Goal: Information Seeking & Learning: Learn about a topic

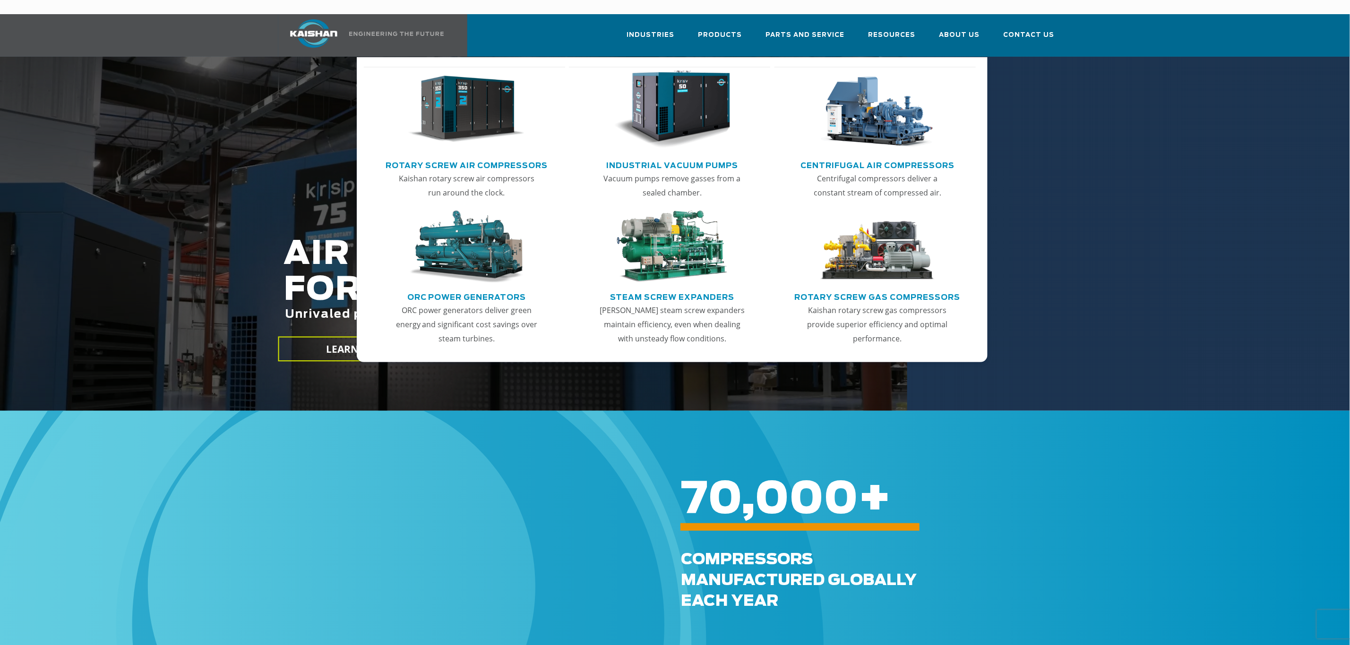
click at [474, 107] on img "Main menu" at bounding box center [466, 109] width 116 height 78
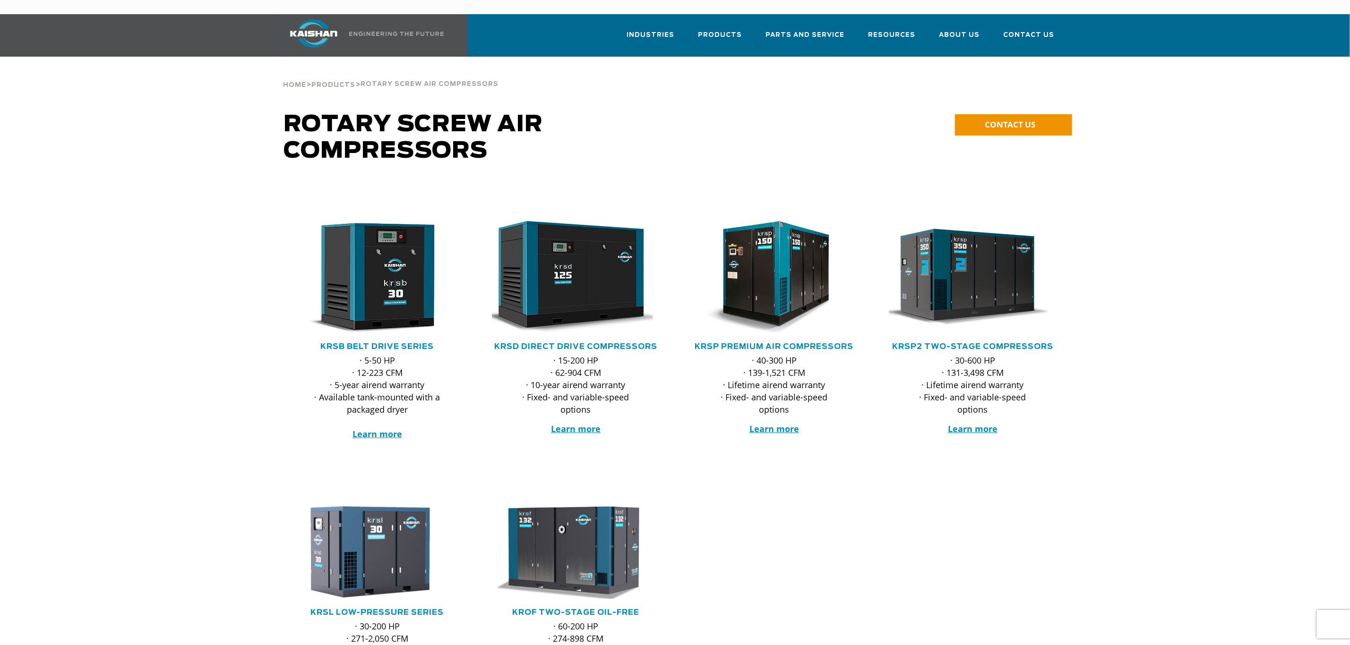
click at [1273, 338] on div at bounding box center [675, 336] width 1350 height 307
drag, startPoint x: 903, startPoint y: 491, endPoint x: 1118, endPoint y: 441, distance: 220.6
click at [907, 492] on div at bounding box center [675, 620] width 1350 height 261
drag, startPoint x: 814, startPoint y: 353, endPoint x: 181, endPoint y: 197, distance: 651.0
click at [160, 183] on div at bounding box center [675, 336] width 1350 height 307
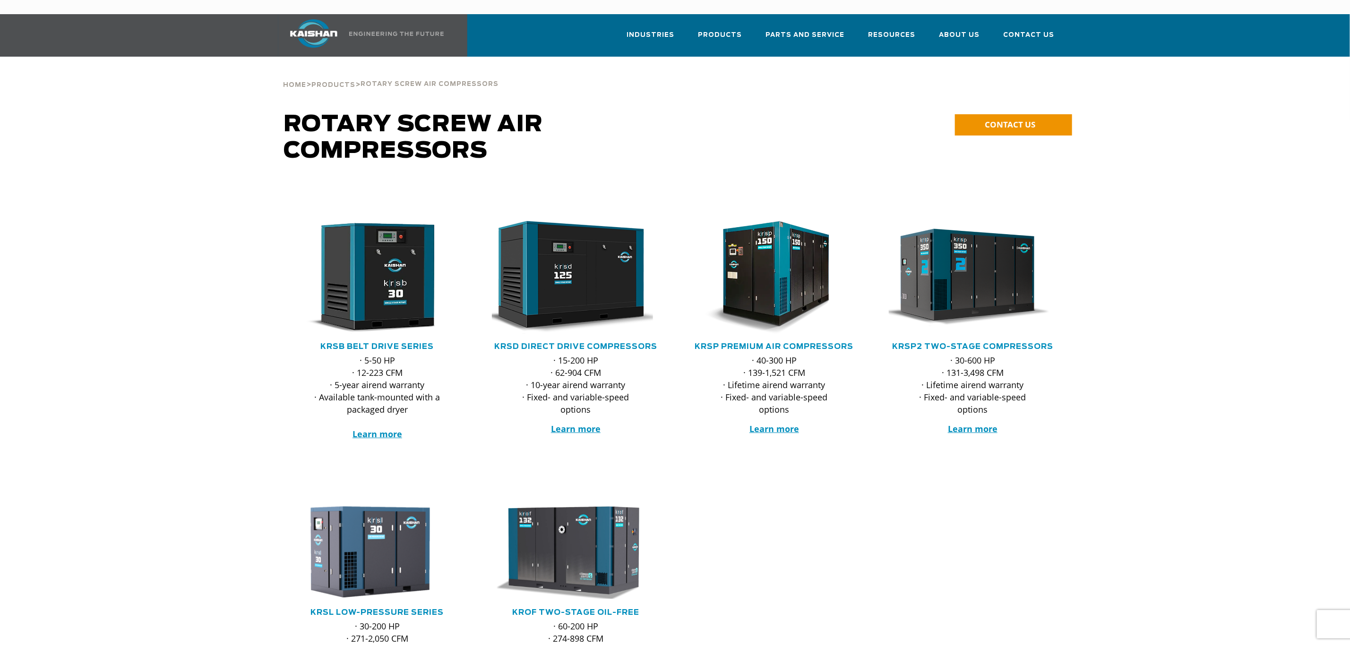
click at [914, 498] on div at bounding box center [675, 620] width 1350 height 261
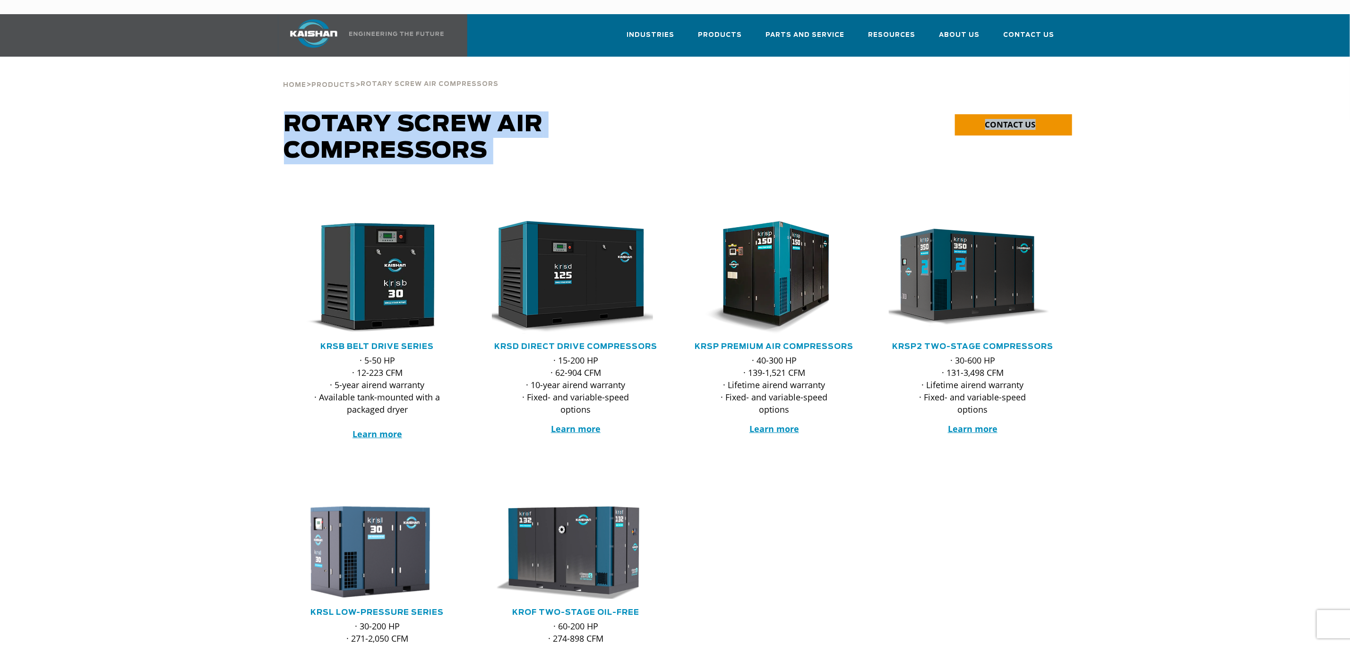
drag, startPoint x: 1089, startPoint y: 429, endPoint x: 573, endPoint y: 138, distance: 592.6
drag, startPoint x: 635, startPoint y: 125, endPoint x: 631, endPoint y: 120, distance: 6.1
click at [635, 124] on h1 "Rotary Screw Air Compressors" at bounding box center [576, 138] width 584 height 53
click at [605, 112] on h1 "Rotary Screw Air Compressors" at bounding box center [576, 138] width 584 height 53
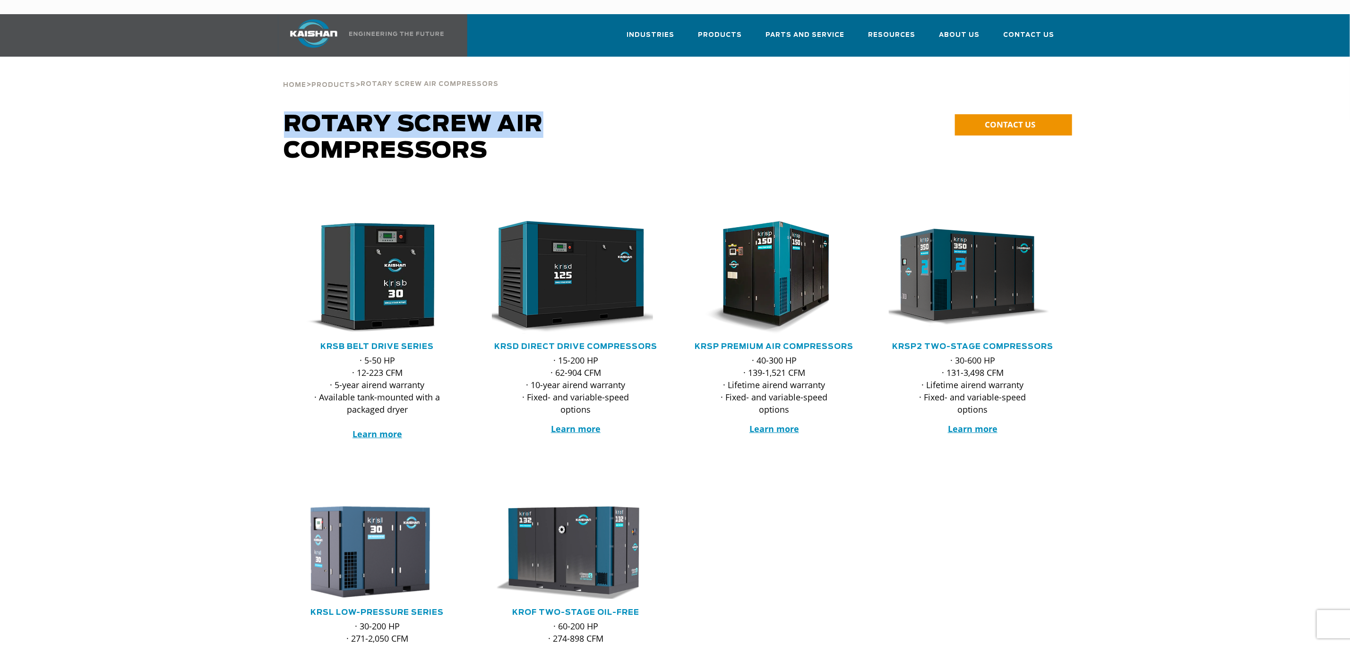
drag, startPoint x: 560, startPoint y: 105, endPoint x: 366, endPoint y: 121, distance: 194.8
click at [276, 112] on div "**********" at bounding box center [675, 148] width 1242 height 72
drag, startPoint x: 515, startPoint y: 139, endPoint x: 405, endPoint y: 113, distance: 112.1
click at [313, 117] on h1 "Rotary Screw Air Compressors" at bounding box center [576, 138] width 584 height 53
click at [611, 112] on h1 "Rotary Screw Air Compressors" at bounding box center [576, 138] width 584 height 53
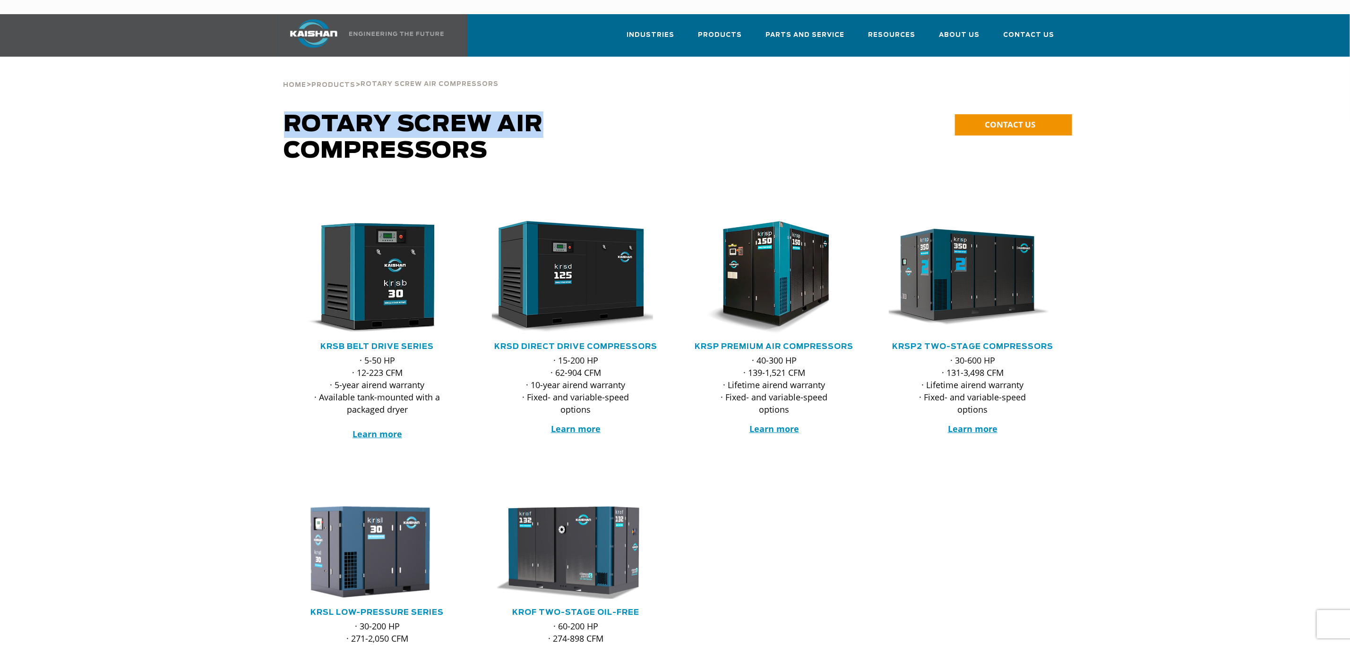
drag, startPoint x: 537, startPoint y: 108, endPoint x: 532, endPoint y: 151, distance: 43.3
click at [295, 114] on h1 "Rotary Screw Air Compressors" at bounding box center [576, 138] width 584 height 53
drag, startPoint x: 539, startPoint y: 151, endPoint x: 346, endPoint y: 120, distance: 195.1
click at [325, 120] on div "Rotary Screw Air Compressors" at bounding box center [575, 148] width 595 height 72
click at [622, 112] on h1 "Rotary Screw Air Compressors" at bounding box center [576, 138] width 584 height 53
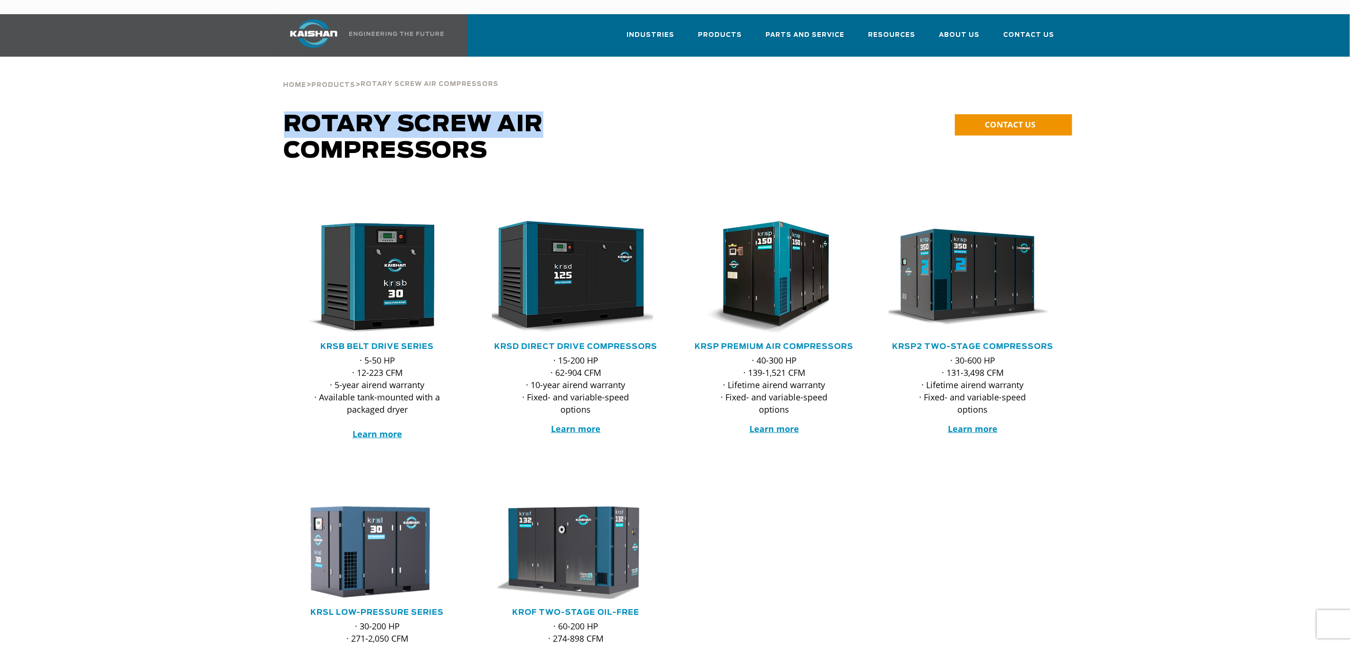
drag, startPoint x: 550, startPoint y: 118, endPoint x: 415, endPoint y: 130, distance: 135.7
click at [291, 112] on h1 "Rotary Screw Air Compressors" at bounding box center [576, 138] width 584 height 53
drag, startPoint x: 478, startPoint y: 133, endPoint x: 579, endPoint y: 95, distance: 108.1
click at [312, 113] on h1 "Rotary Screw Air Compressors" at bounding box center [576, 138] width 584 height 53
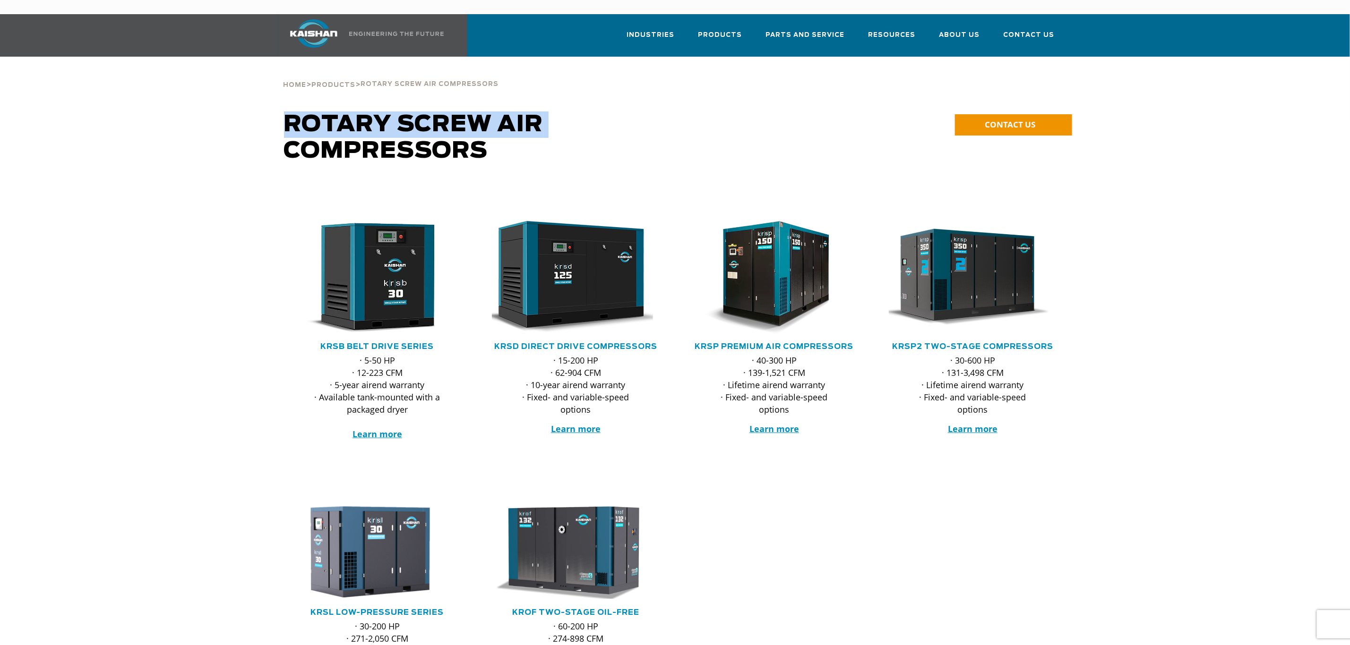
drag, startPoint x: 378, startPoint y: 102, endPoint x: 566, endPoint y: 135, distance: 190.0
drag, startPoint x: 297, startPoint y: 120, endPoint x: 605, endPoint y: 99, distance: 309.2
click at [289, 115] on h1 "Rotary Screw Air Compressors" at bounding box center [576, 138] width 584 height 53
click at [608, 112] on h1 "Rotary Screw Air Compressors" at bounding box center [576, 138] width 584 height 53
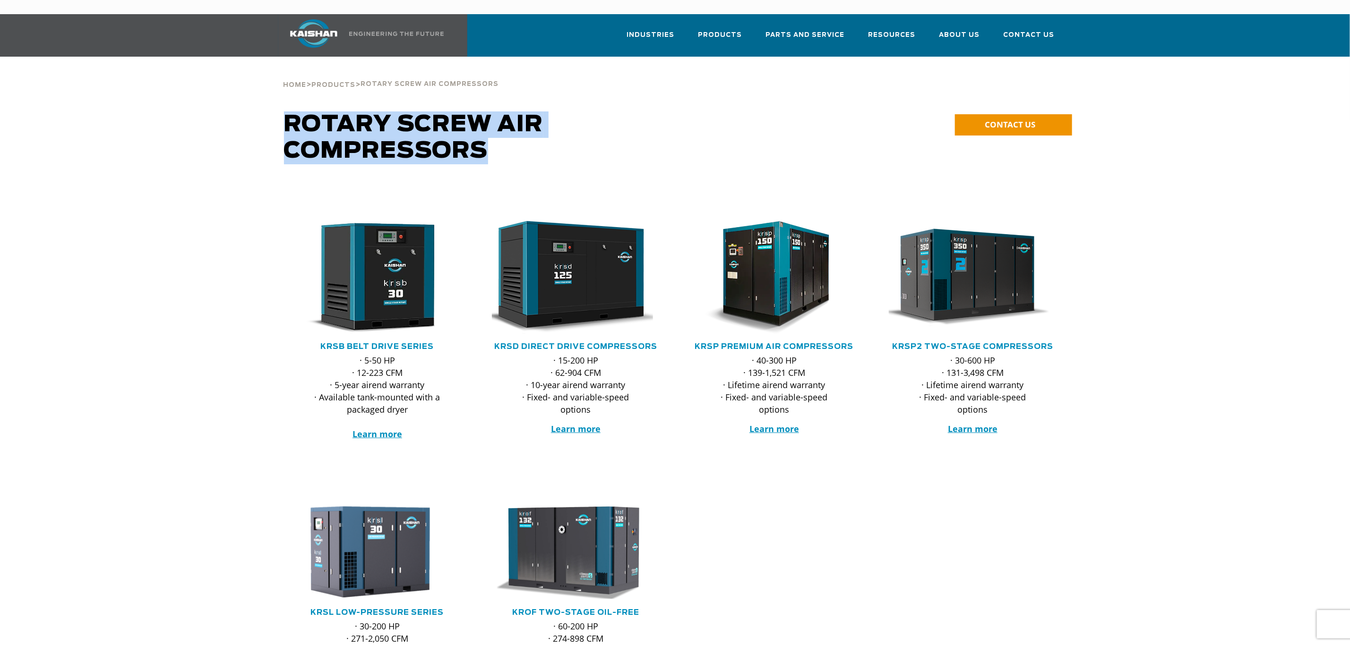
click at [687, 112] on h1 "Rotary Screw Air Compressors" at bounding box center [576, 138] width 584 height 53
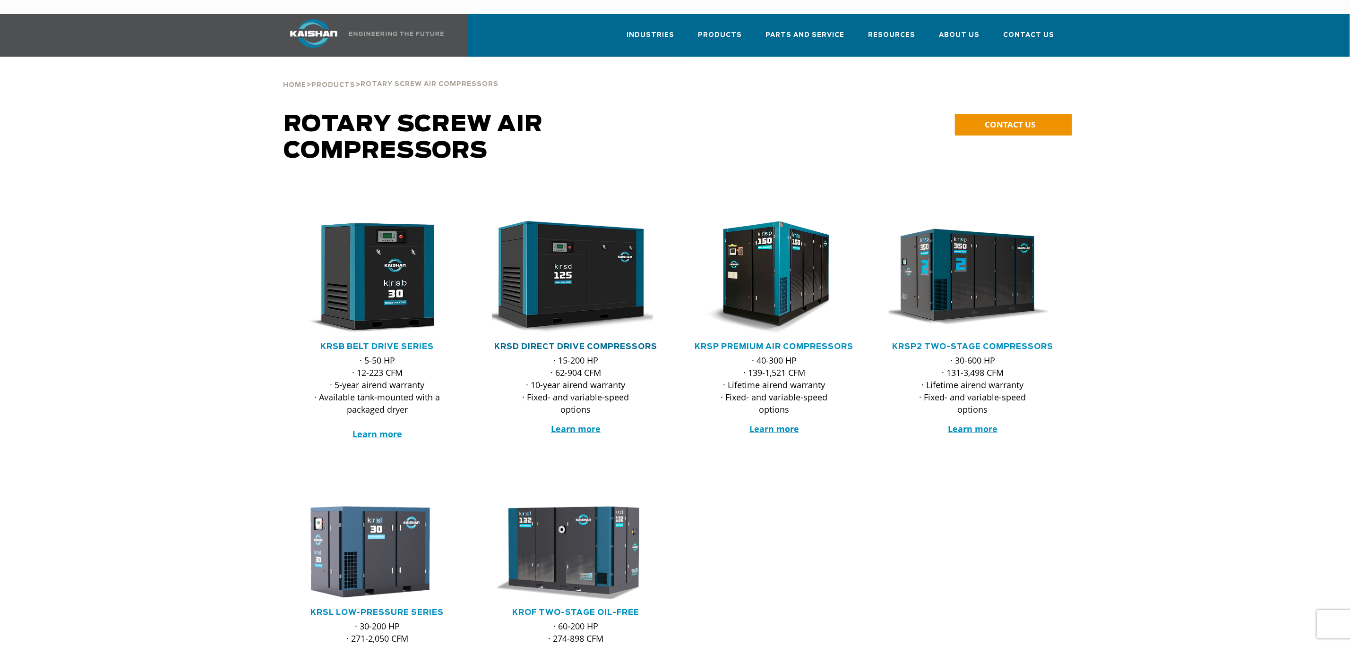
drag, startPoint x: 1032, startPoint y: 520, endPoint x: 619, endPoint y: 329, distance: 454.7
click at [1018, 506] on div at bounding box center [675, 620] width 1350 height 261
